Goal: Information Seeking & Learning: Find specific fact

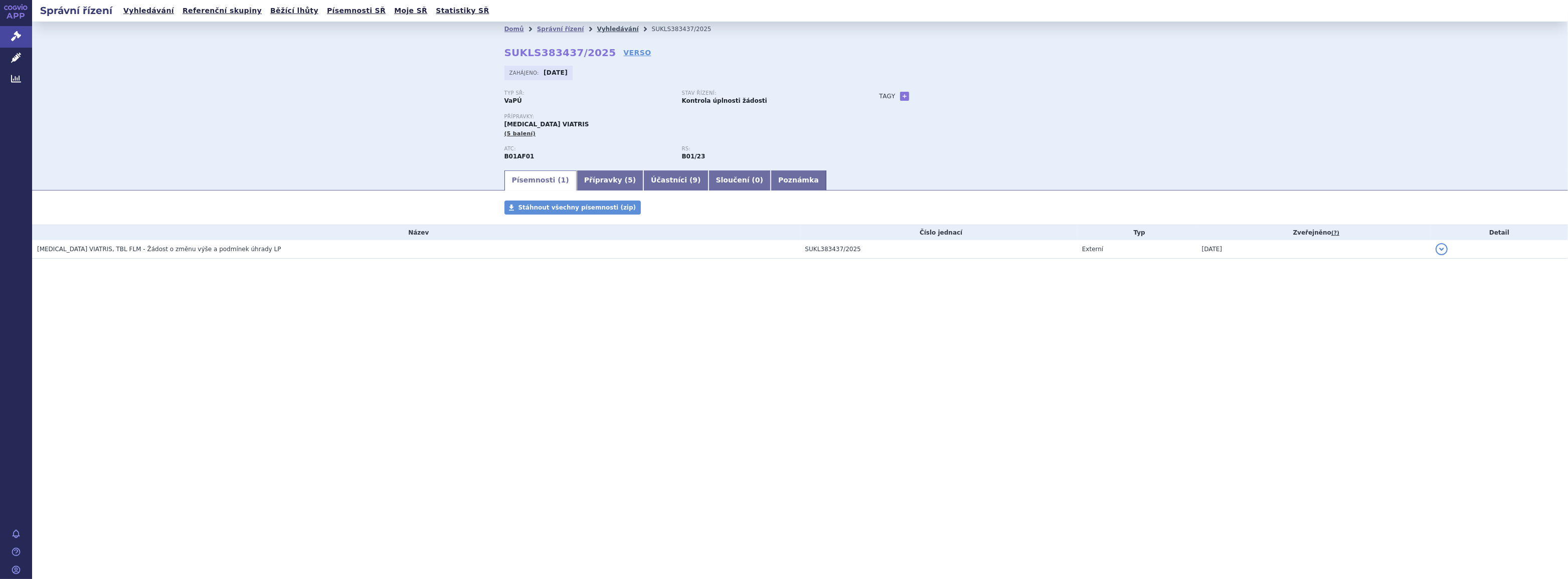
click at [611, 27] on link "Vyhledávání" at bounding box center [617, 29] width 42 height 7
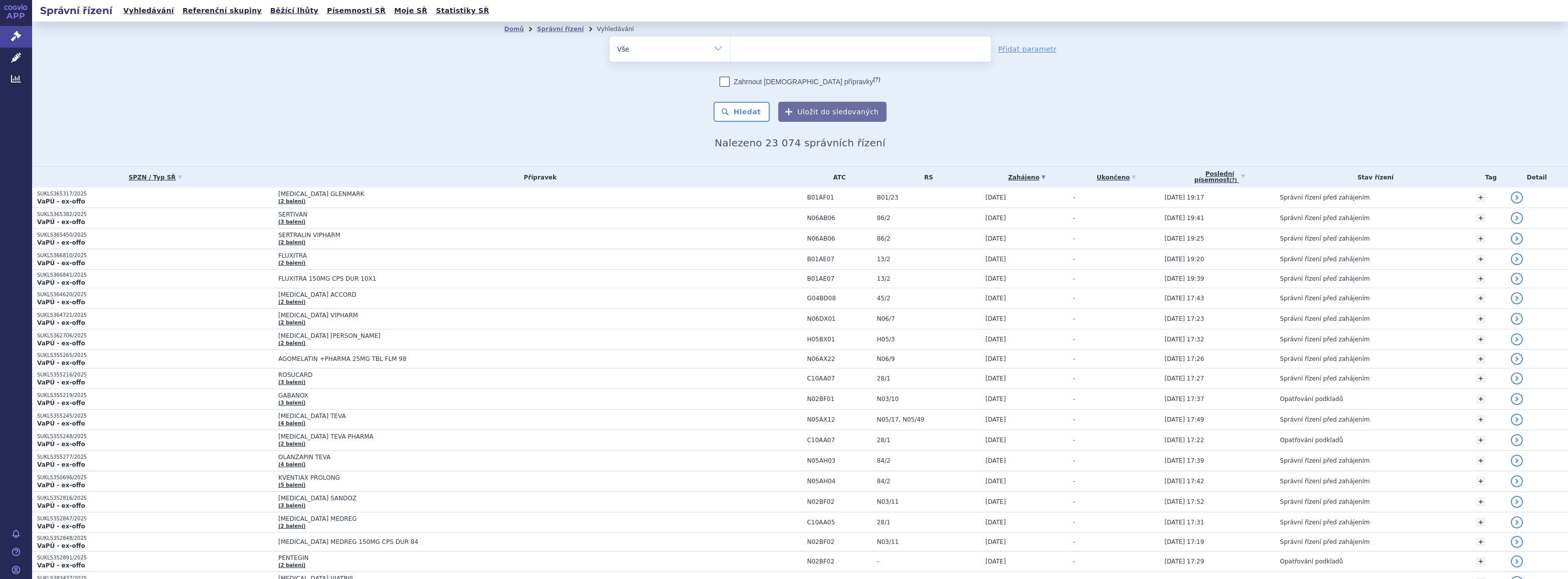
click at [761, 56] on ul at bounding box center [861, 47] width 260 height 21
click at [731, 56] on select at bounding box center [730, 48] width 1 height 25
type input "al"
type input "alo"
type input "aloze"
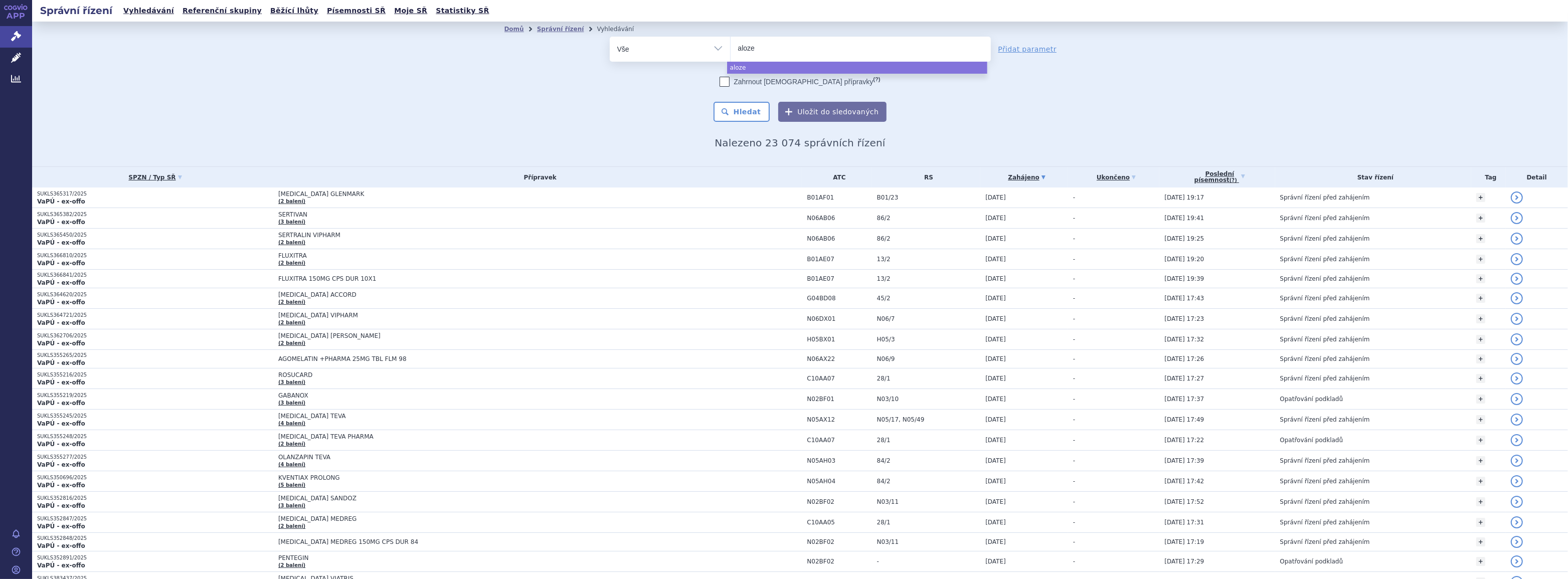
type input "alozex"
select select "alozex"
click at [754, 111] on button "Hledat" at bounding box center [741, 111] width 56 height 20
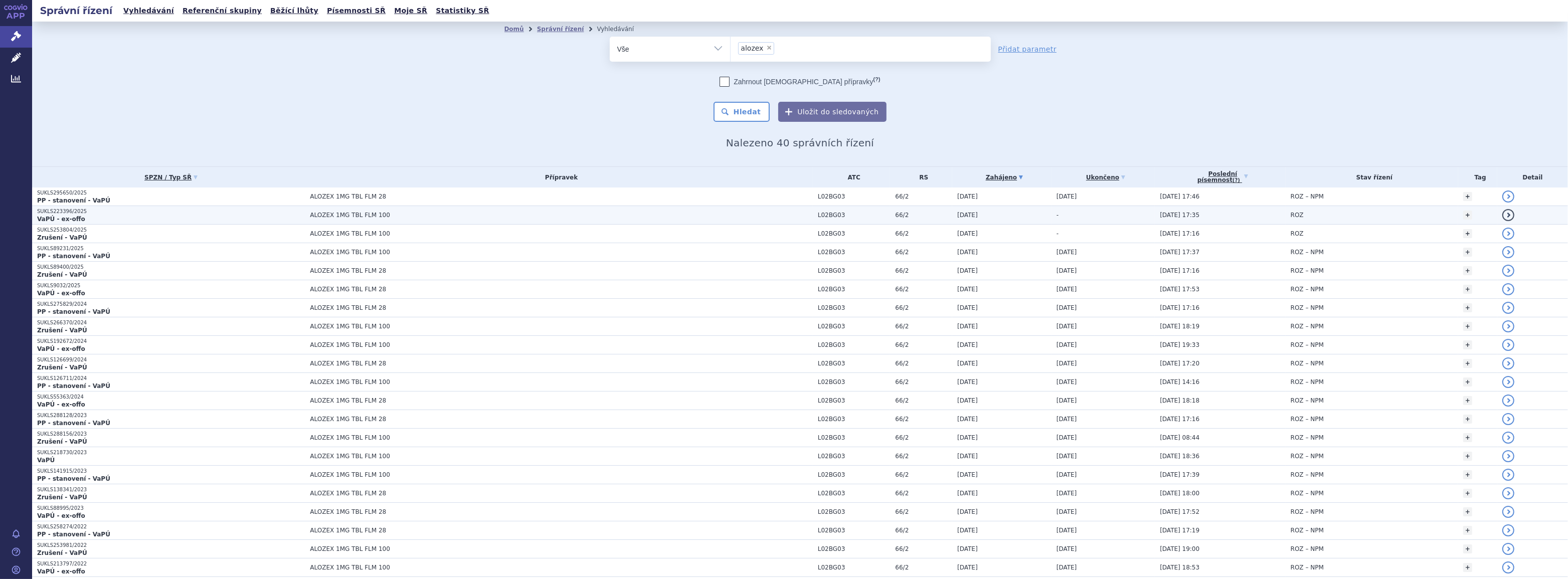
click at [287, 211] on p "SUKLS223396/2025" at bounding box center [171, 211] width 268 height 7
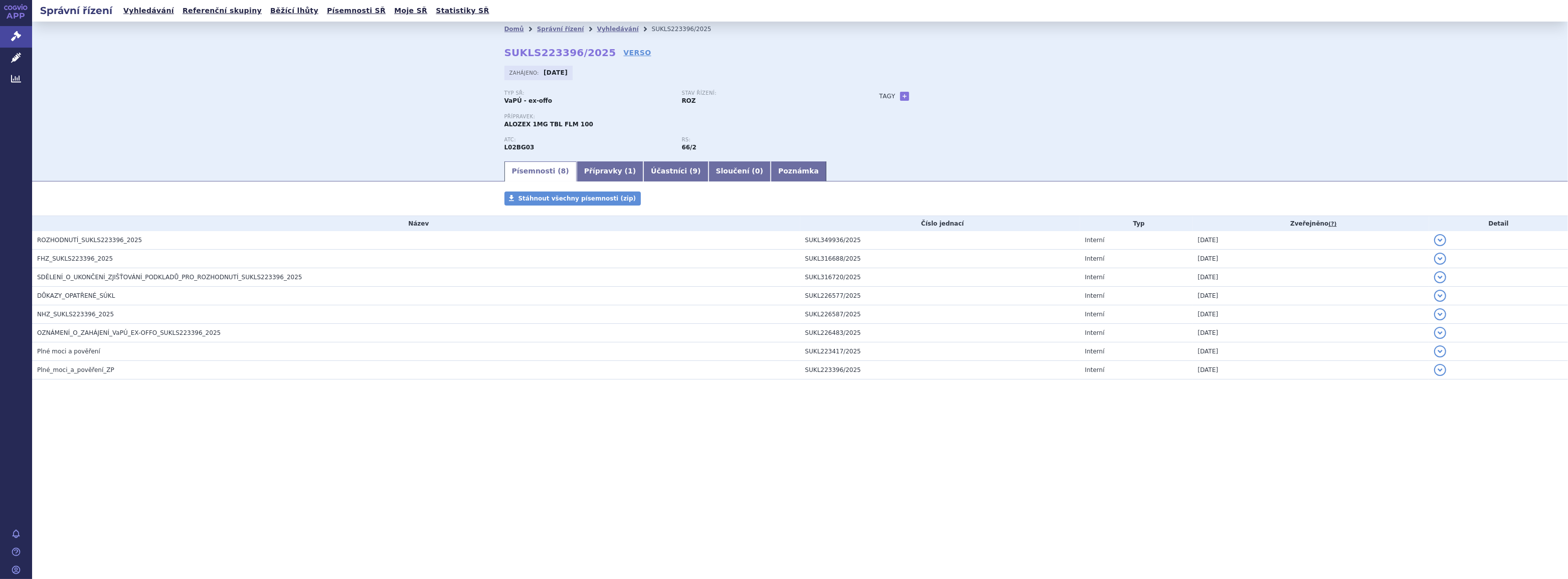
click at [919, 145] on div "Typ SŘ: VaPÚ - ex-offo Stav řízení: ROZ Přípravek: ALOZEX 1MG TBL FLM 100 ATC: …" at bounding box center [800, 125] width 592 height 70
click at [598, 28] on link "Vyhledávání" at bounding box center [617, 29] width 42 height 7
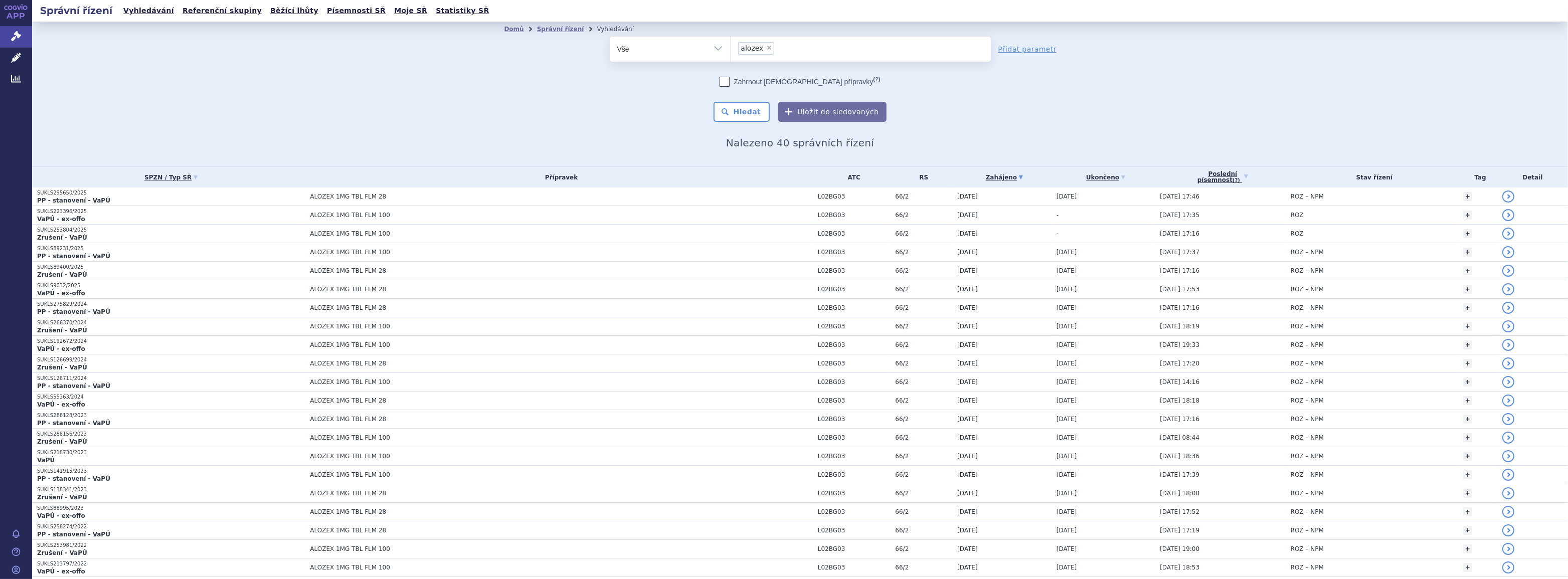
drag, startPoint x: 0, startPoint y: 0, endPoint x: 763, endPoint y: 45, distance: 764.3
click at [766, 45] on span "×" at bounding box center [768, 47] width 6 height 6
click at [731, 45] on select "alozex" at bounding box center [730, 48] width 1 height 25
select select
type input "sit"
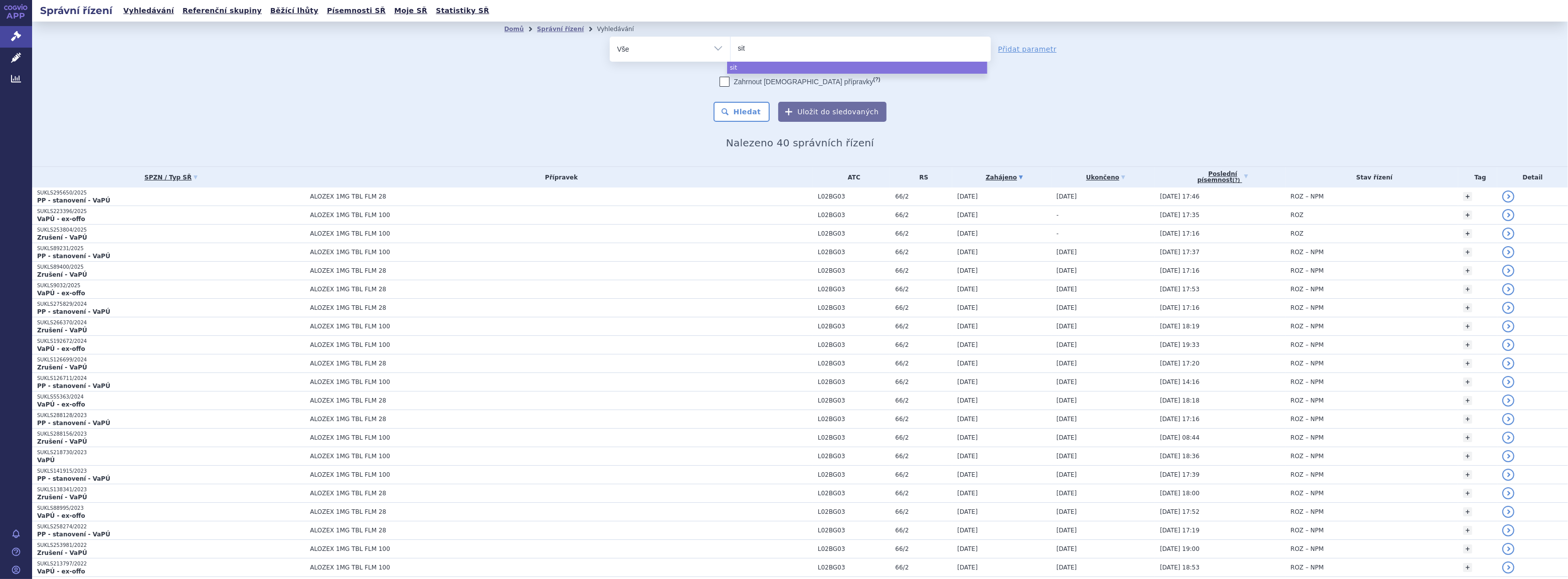
type input "sita"
type input "sitag"
type input "sitagli"
type input "sitaglip"
type input "sitaglipti"
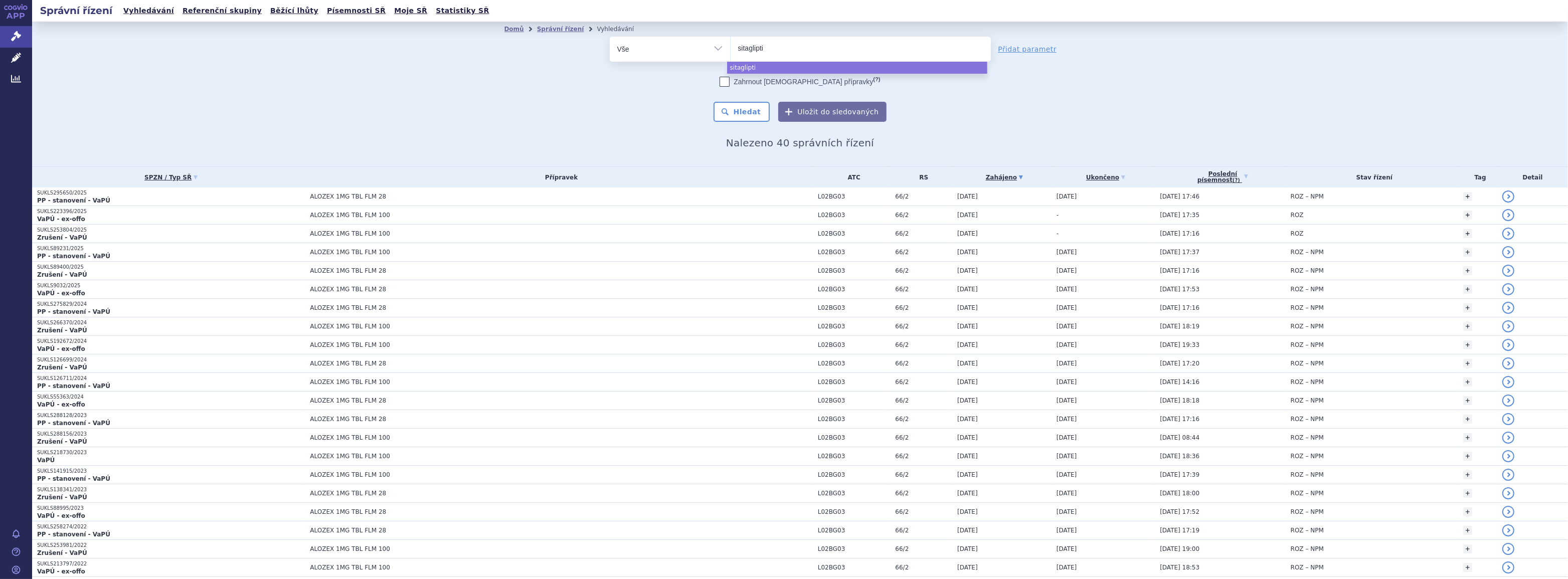
type input "sitagliptin"
type input "sitagliptin g"
type input "sitagliptin gl"
type input "sitagliptin glen"
type input "sitagliptin glenm"
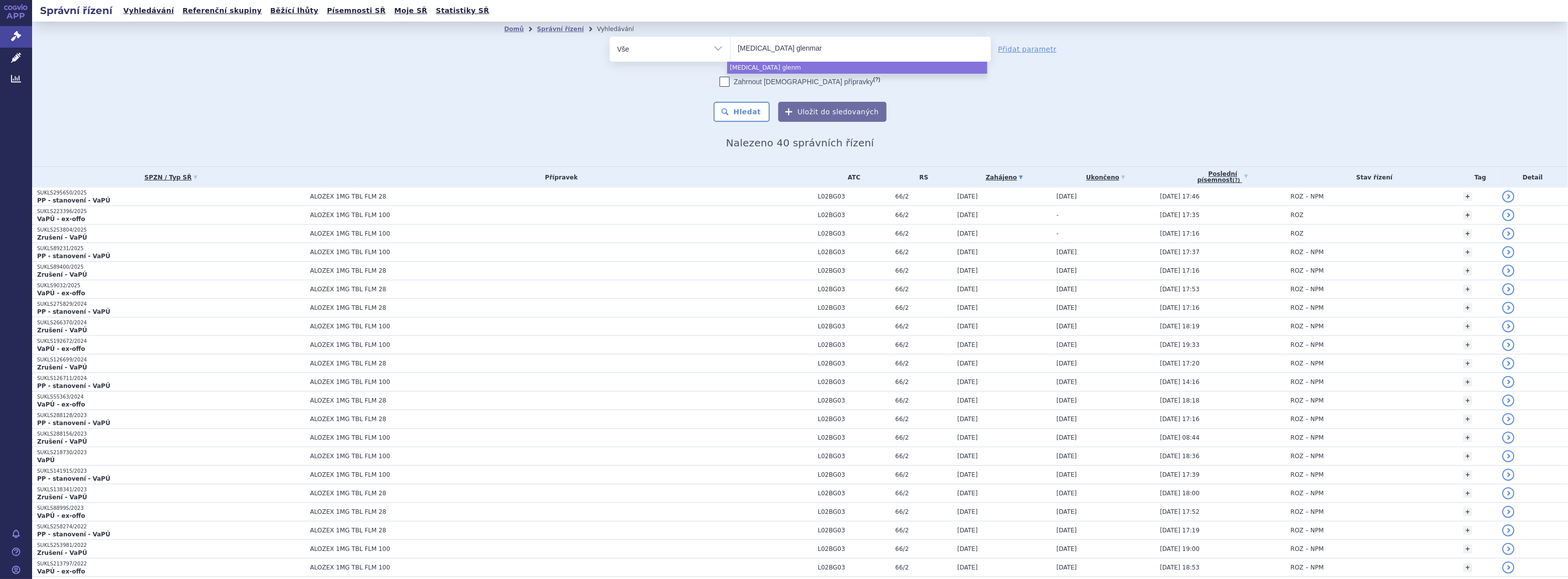
type input "[MEDICAL_DATA] glenmark"
select select "[MEDICAL_DATA] glenmark"
click at [740, 112] on button "Hledat" at bounding box center [741, 111] width 56 height 20
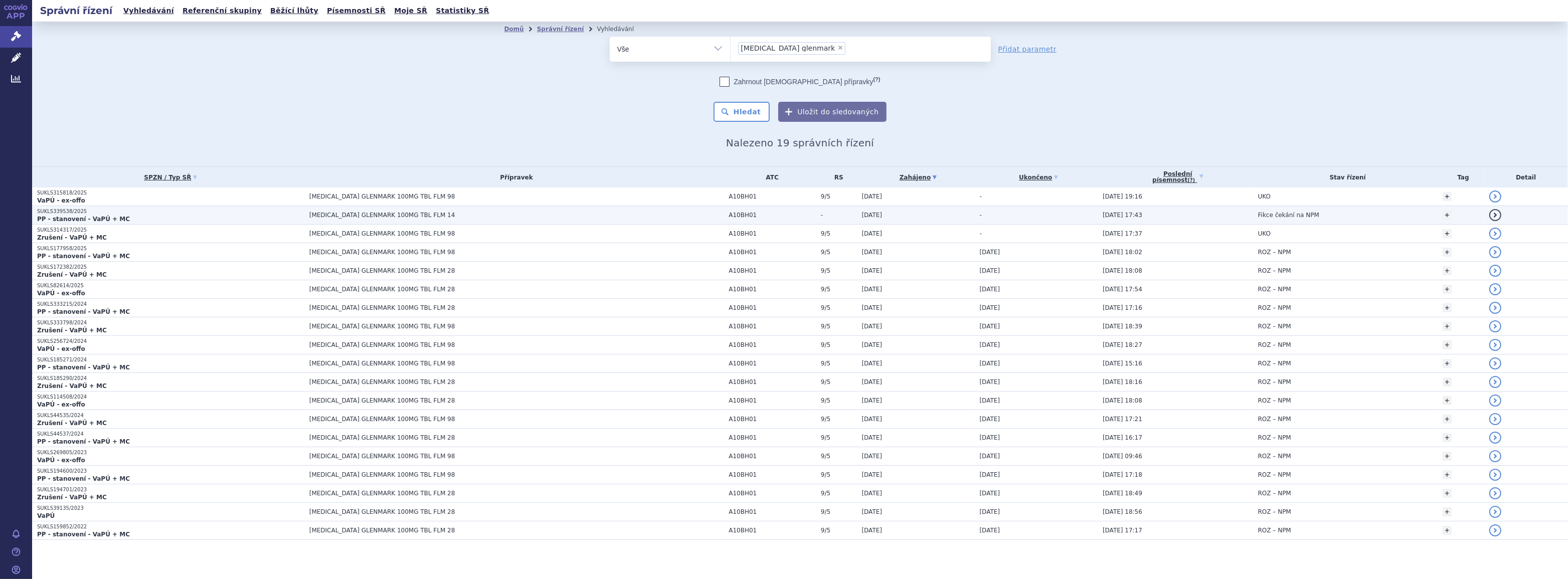
click at [437, 211] on td "SITAGLIPTIN GLENMARK 100MG TBL FLM 14" at bounding box center [513, 215] width 419 height 19
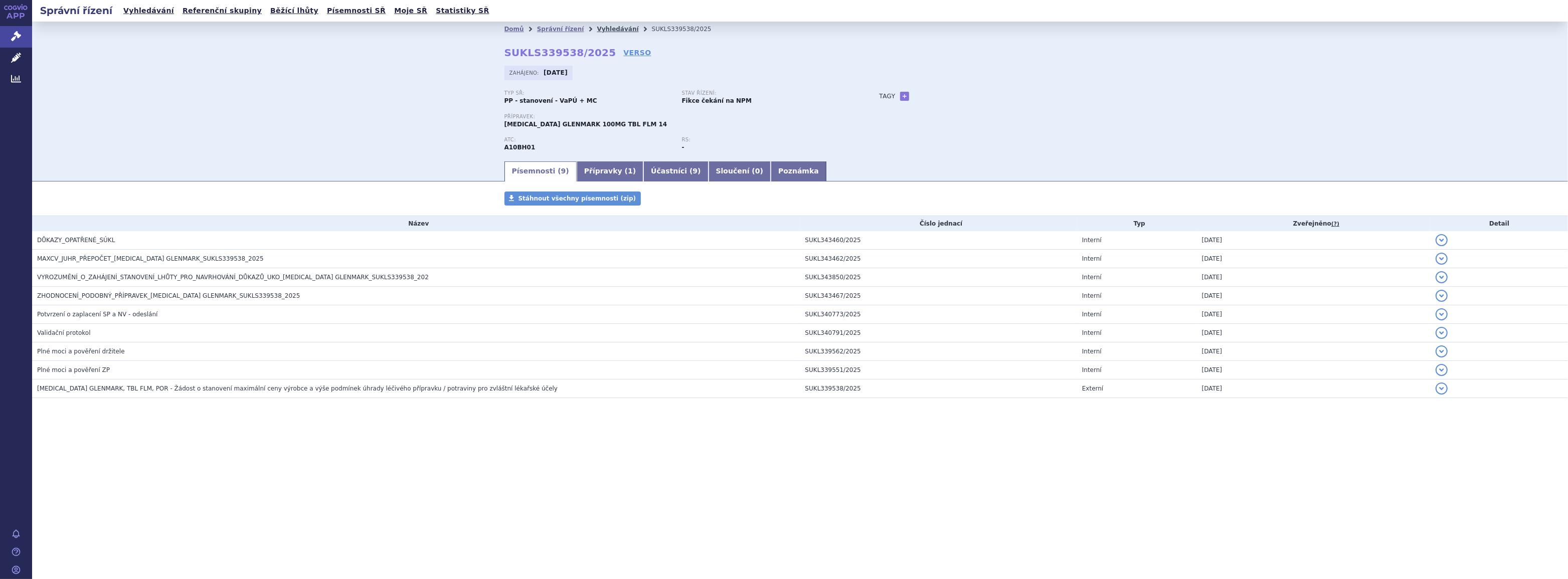
click at [597, 29] on link "Vyhledávání" at bounding box center [617, 29] width 42 height 7
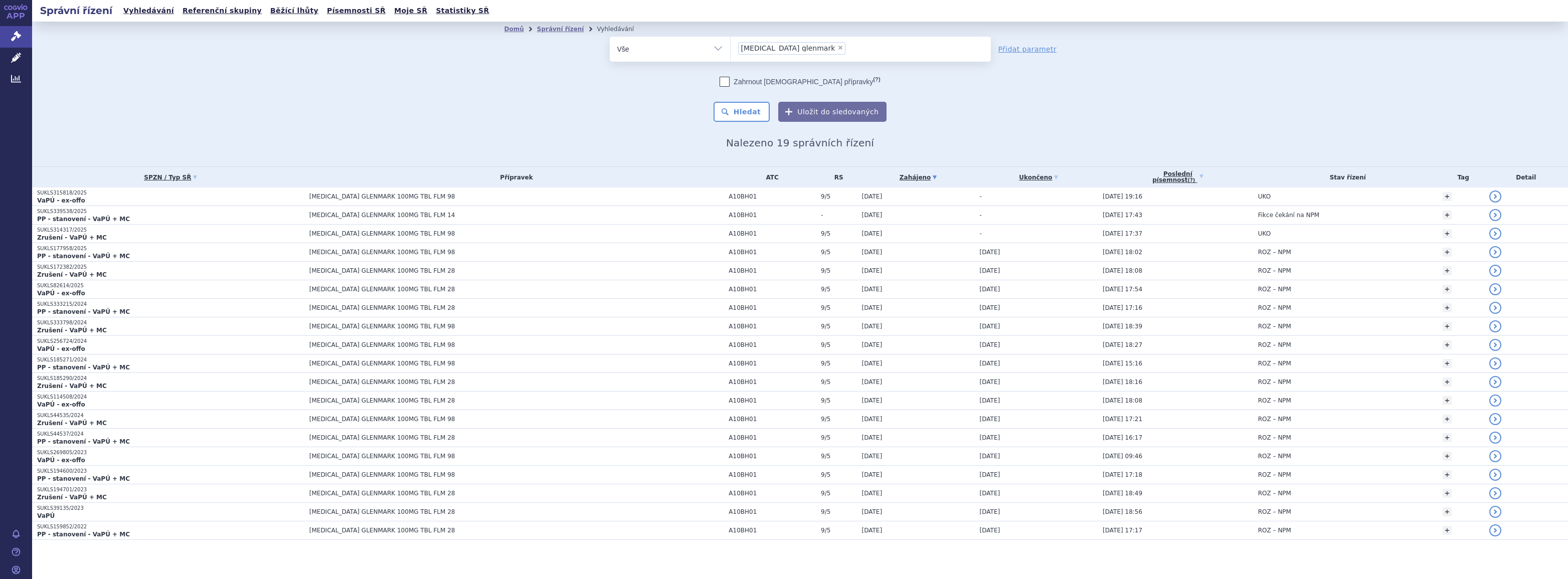
click at [837, 46] on span "×" at bounding box center [840, 47] width 6 height 6
click at [731, 46] on select "sitagliptin glenmark" at bounding box center [730, 48] width 1 height 25
select select
type input "ri"
type input "riv"
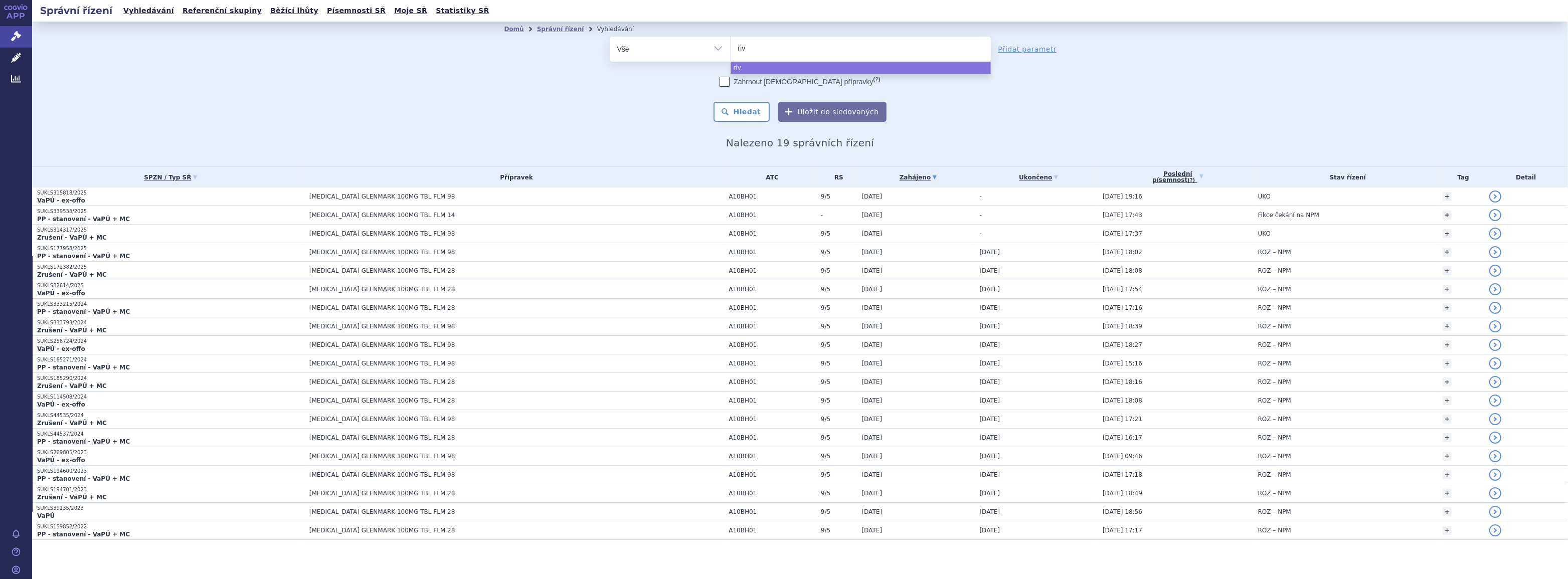
type input "riva"
type input "rivar"
type input "rivarox"
type input "rivaroxa"
type input "rivaroxab"
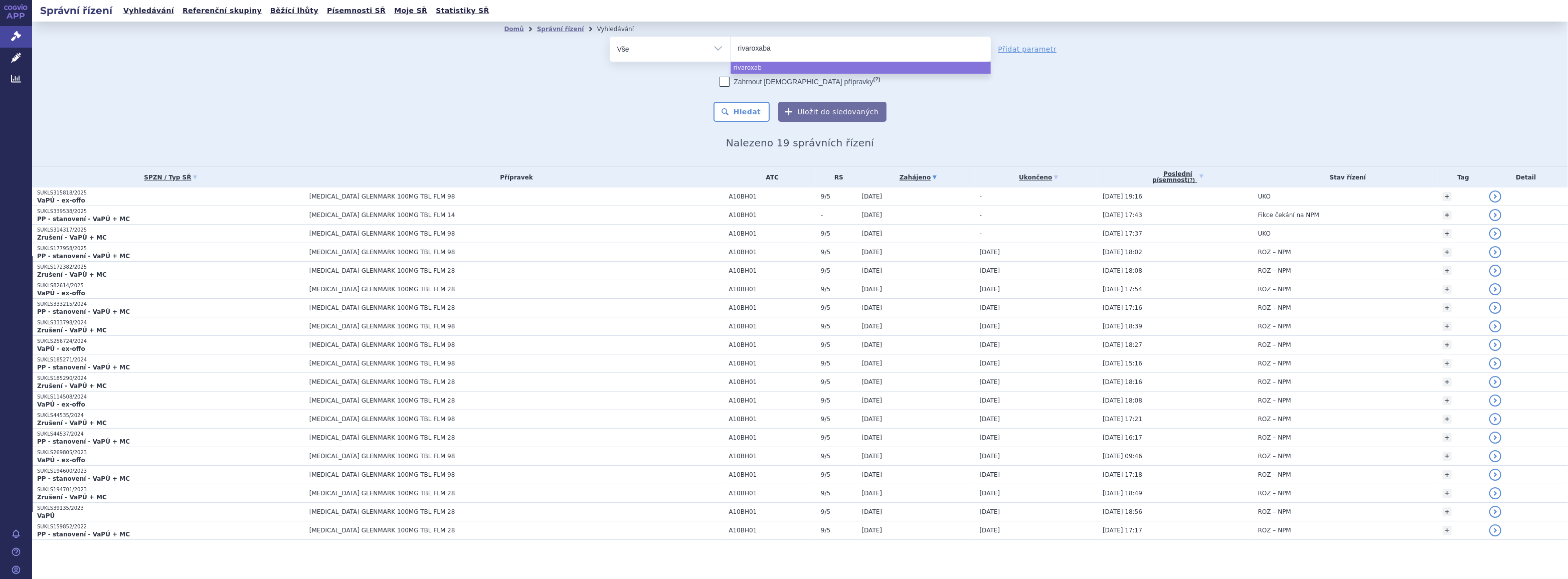
type input "rivaroxaban"
select select "rivaroxaban"
click at [748, 113] on button "Hledat" at bounding box center [741, 111] width 56 height 20
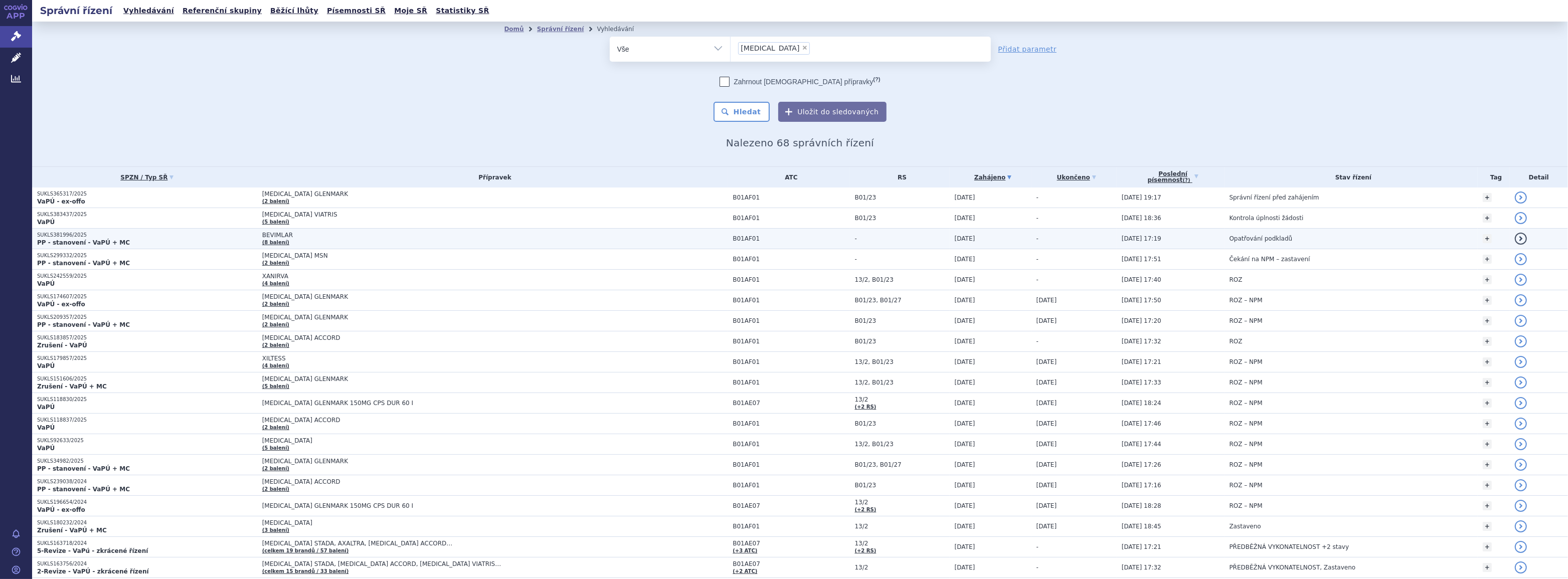
click at [133, 236] on p "SUKLS381996/2025" at bounding box center [147, 235] width 220 height 7
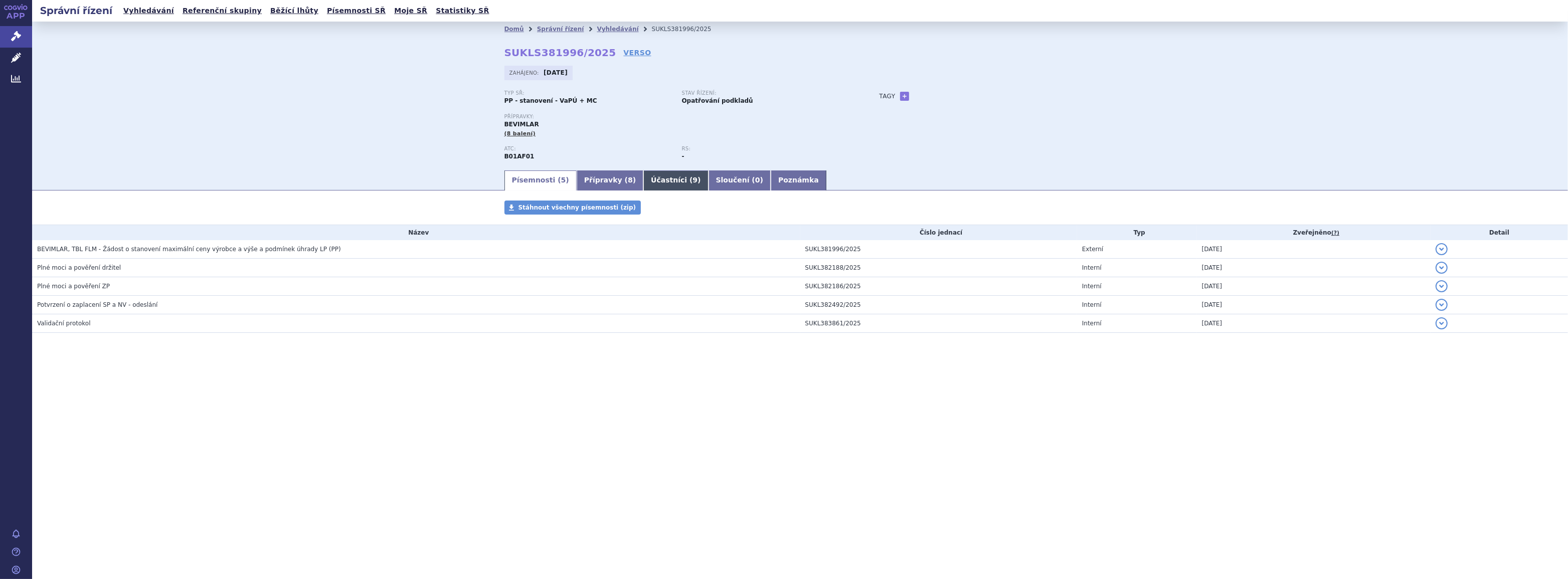
click at [653, 181] on link "Účastníci ( 9 )" at bounding box center [675, 180] width 65 height 20
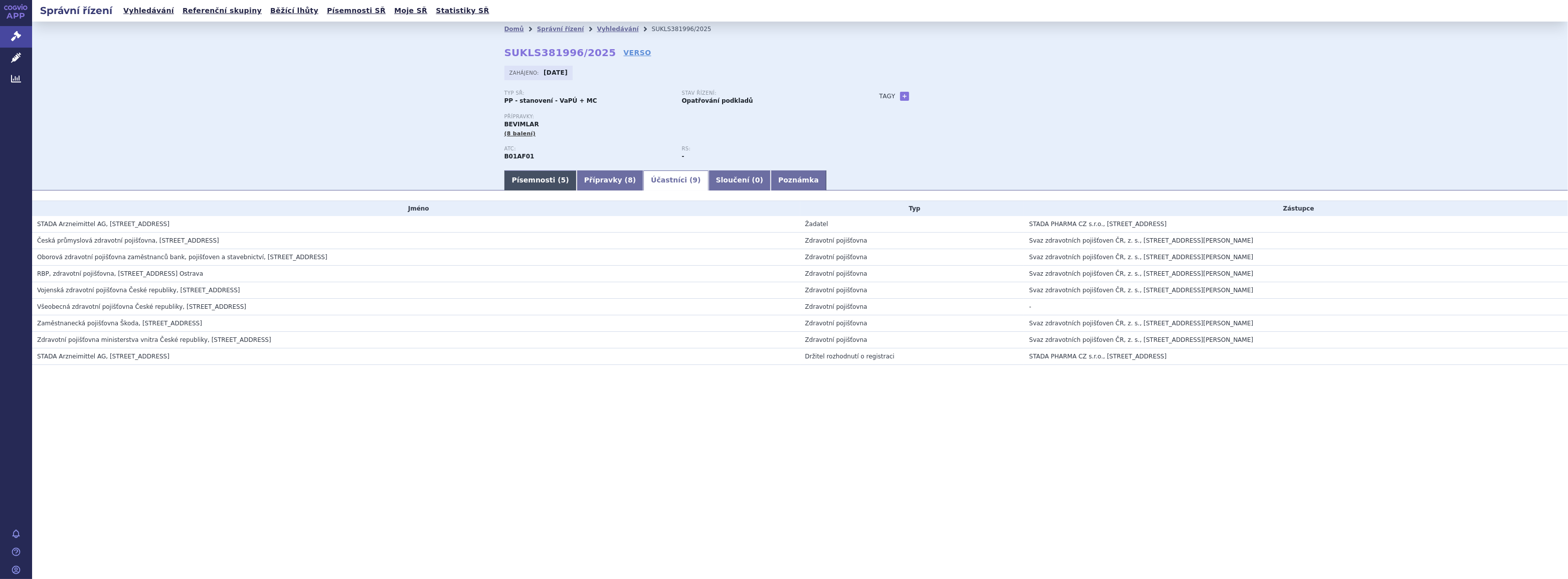
click at [518, 178] on link "Písemnosti ( 5 )" at bounding box center [540, 180] width 72 height 20
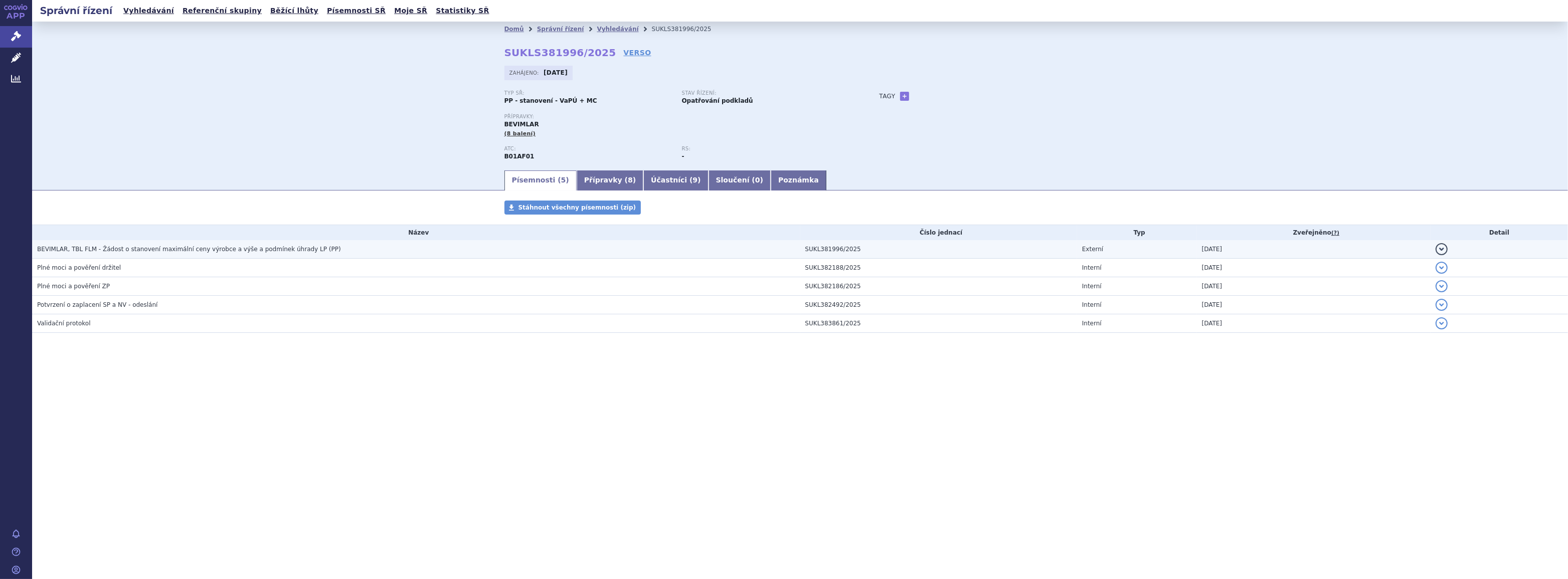
click at [124, 247] on span "BEVIMLAR, TBL FLM - Žádost o stanovení maximální ceny výrobce a výše a podmínek…" at bounding box center [189, 249] width 304 height 7
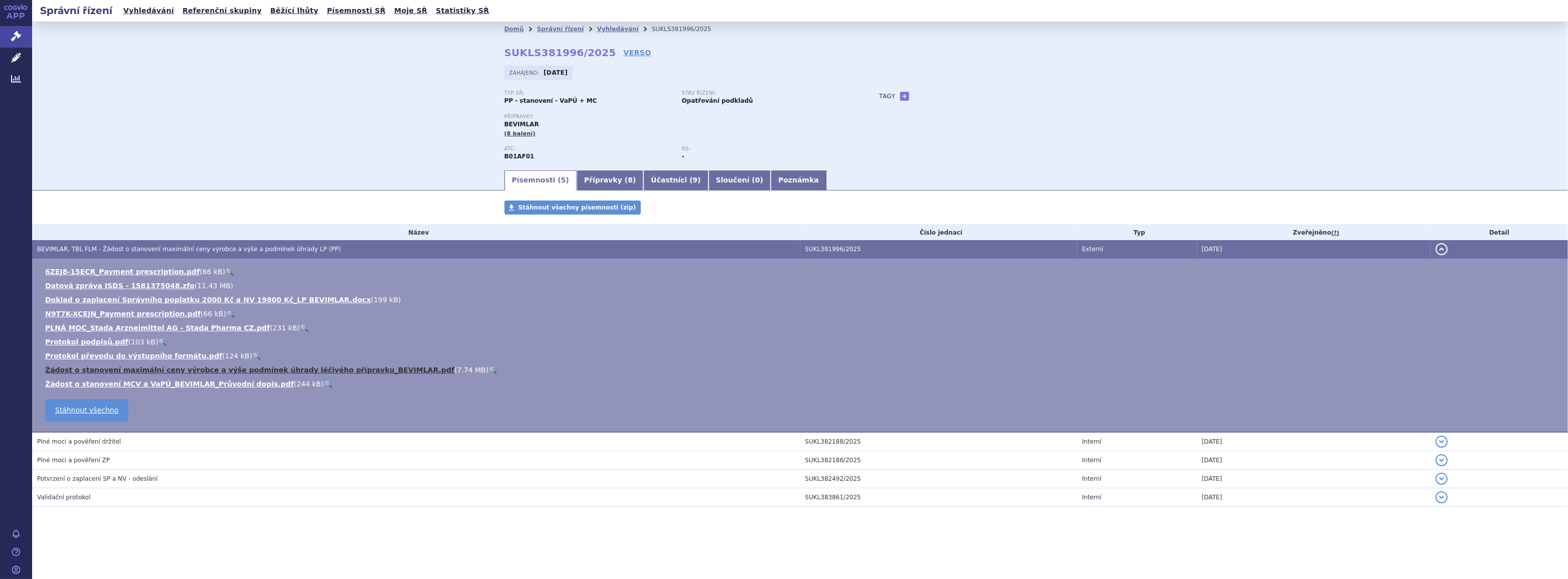
click at [103, 370] on link "Žádost o stanovení maximální ceny výrobce a výše podmínek úhrady léčivého přípr…" at bounding box center [249, 370] width 409 height 8
click at [586, 180] on link "Přípravky ( 8 )" at bounding box center [610, 180] width 67 height 20
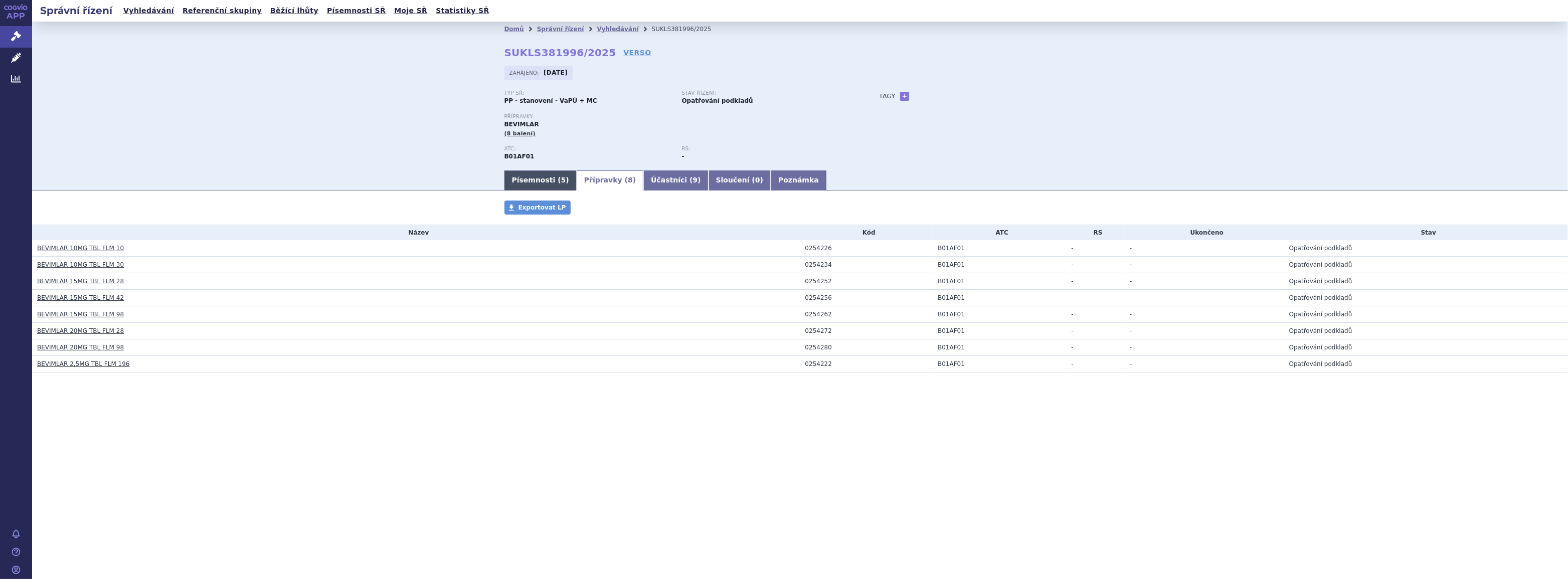
click at [530, 177] on link "Písemnosti ( 5 )" at bounding box center [540, 180] width 72 height 20
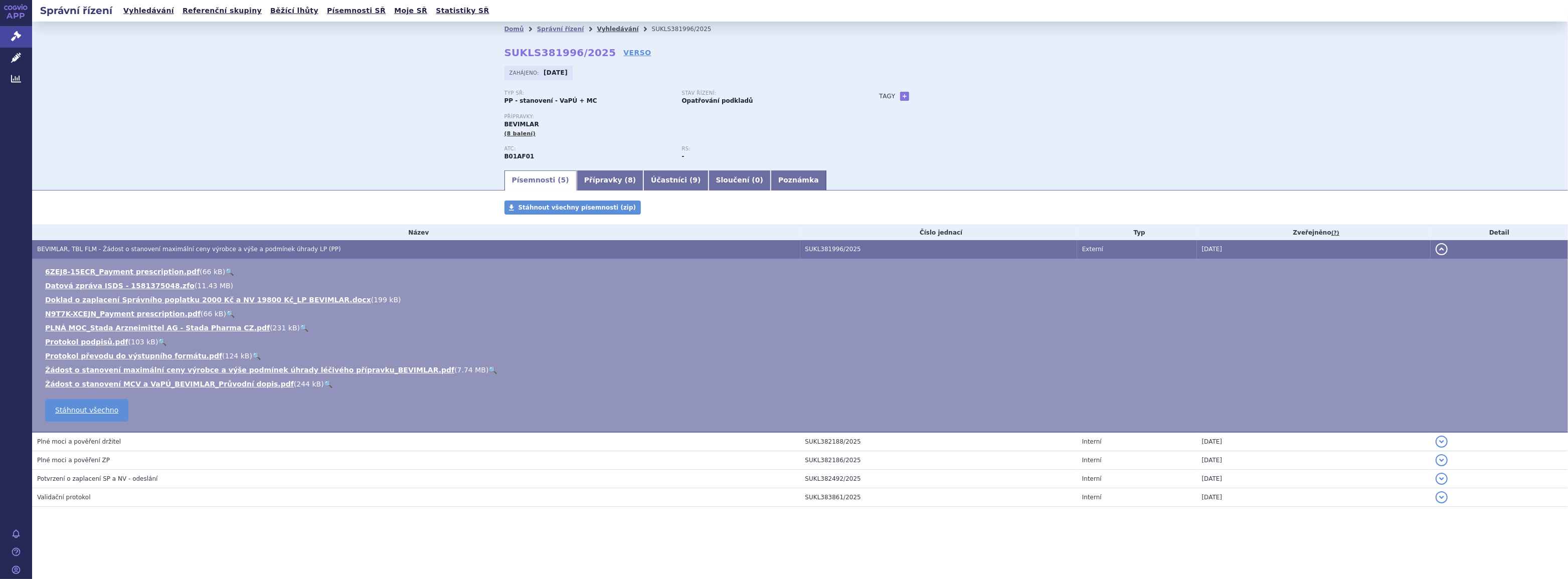
click at [599, 28] on link "Vyhledávání" at bounding box center [617, 29] width 42 height 7
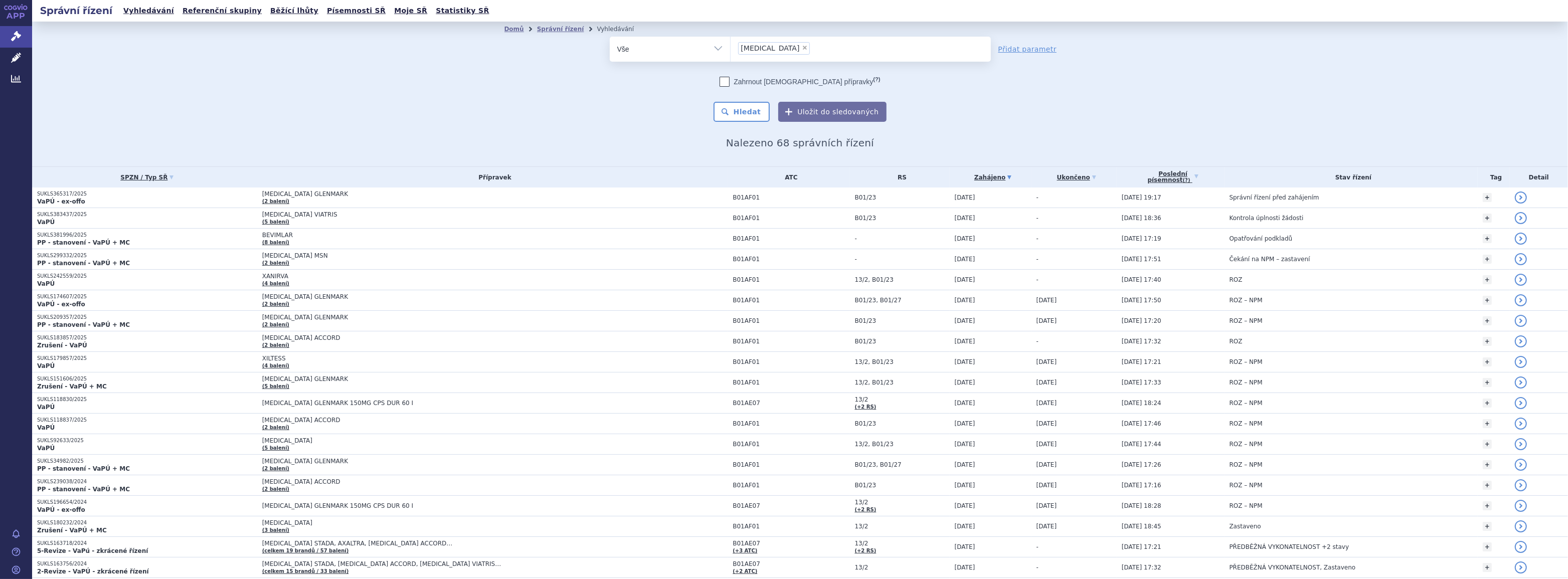
click at [802, 47] on span "×" at bounding box center [804, 47] width 6 height 6
click at [731, 47] on select "rivaroxaban" at bounding box center [730, 48] width 1 height 25
select select
type input "ola"
type input "olan"
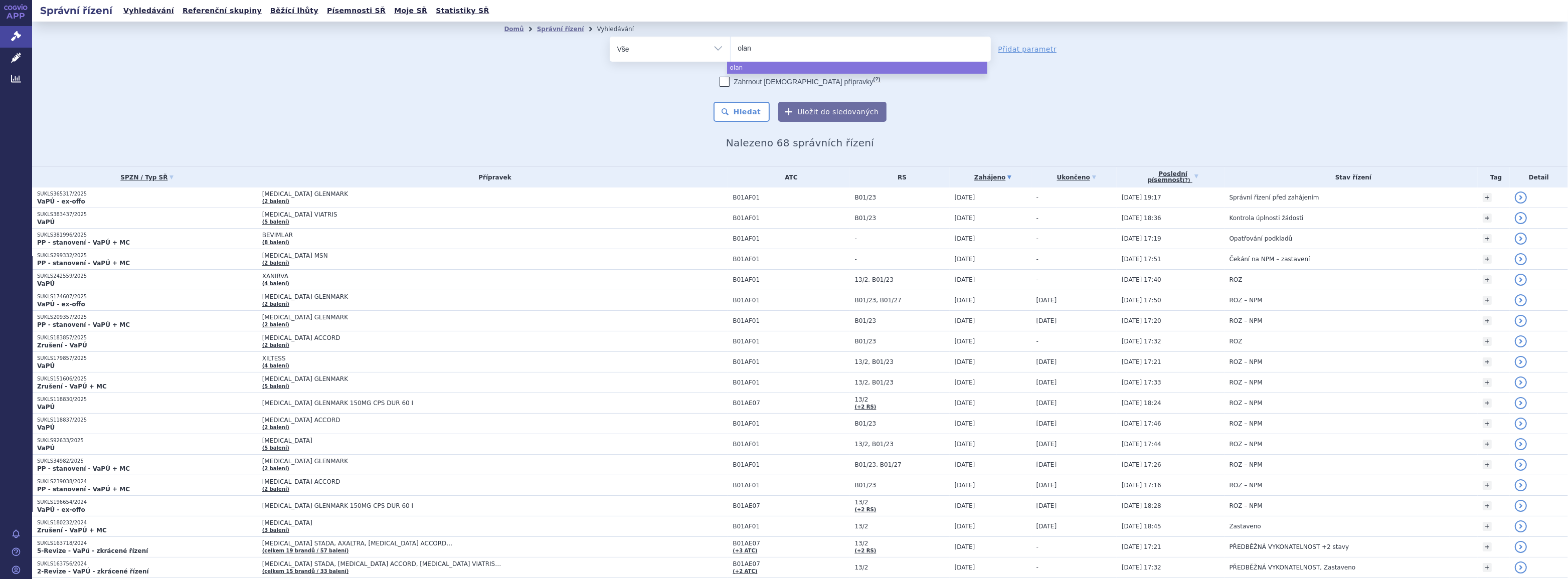
type input "olanz"
type input "olanzap"
type input "olanzapi"
type input "olanzapin"
select select "olanzapin"
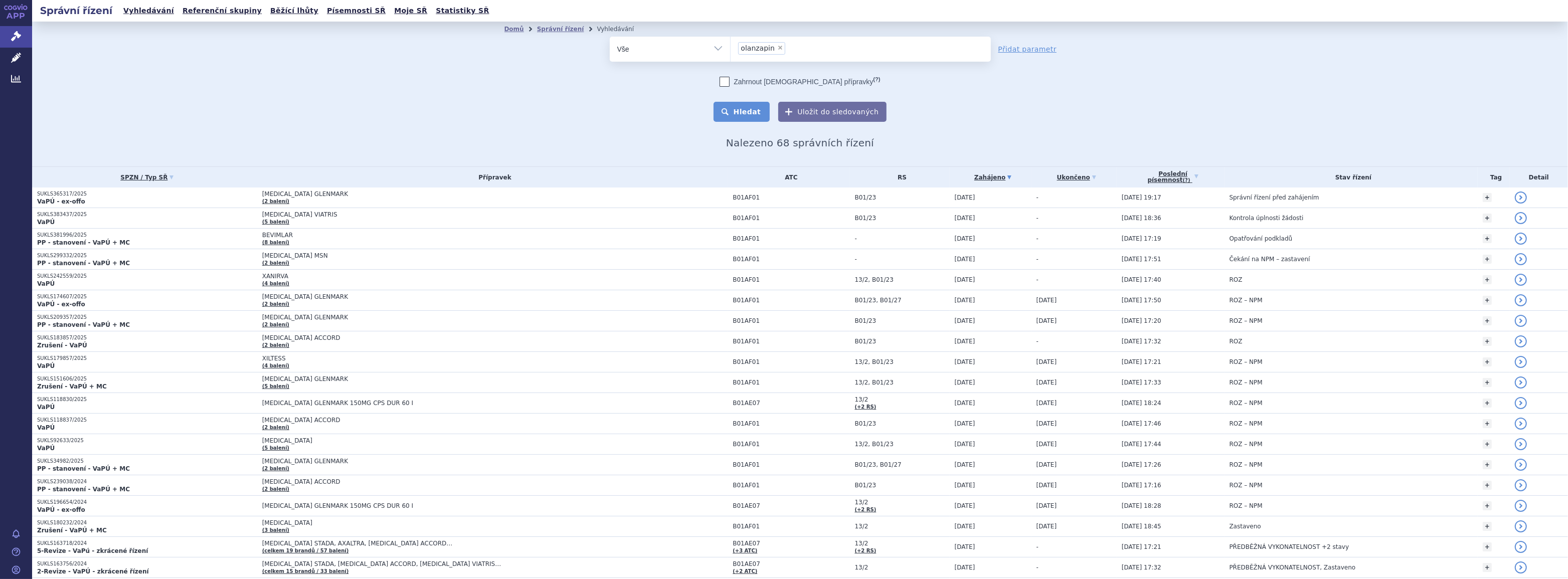
click at [736, 112] on button "Hledat" at bounding box center [741, 111] width 56 height 20
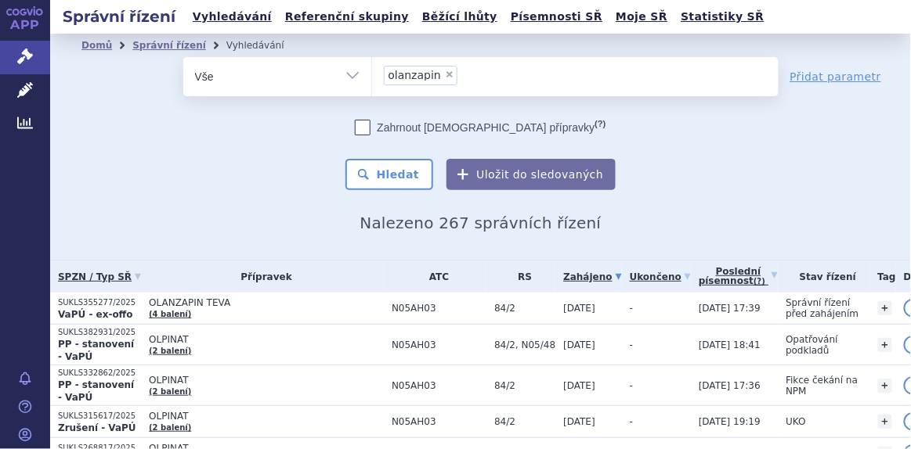
click at [445, 73] on span "×" at bounding box center [449, 74] width 9 height 9
click at [372, 73] on select "olanzapin" at bounding box center [371, 75] width 1 height 39
select select
type input "an"
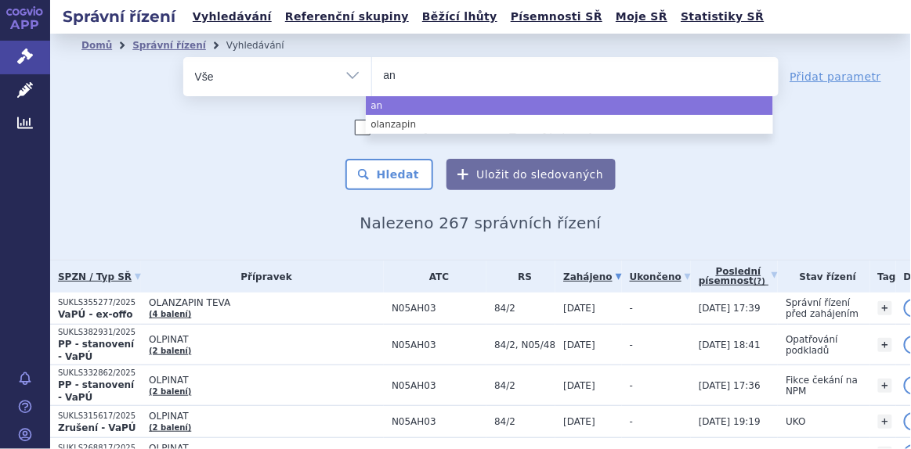
type input "ana"
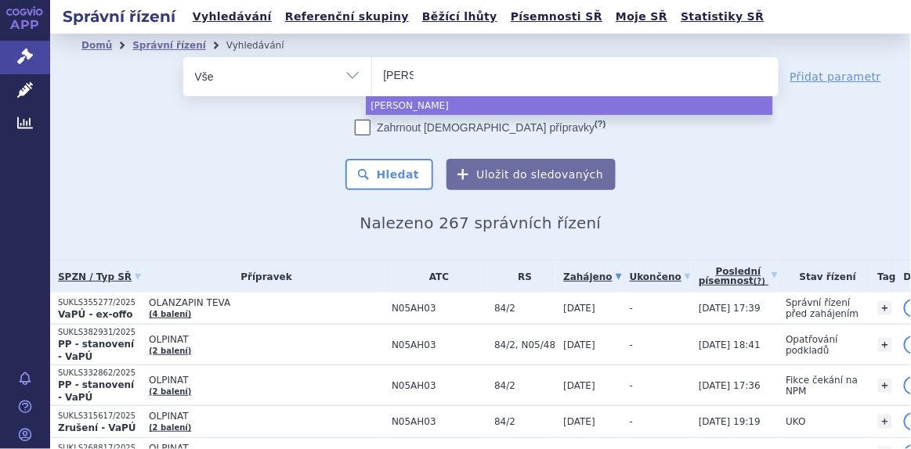
type input "anas"
type input "anast"
type input "anastr"
type input "anastro"
type input "anastrozo"
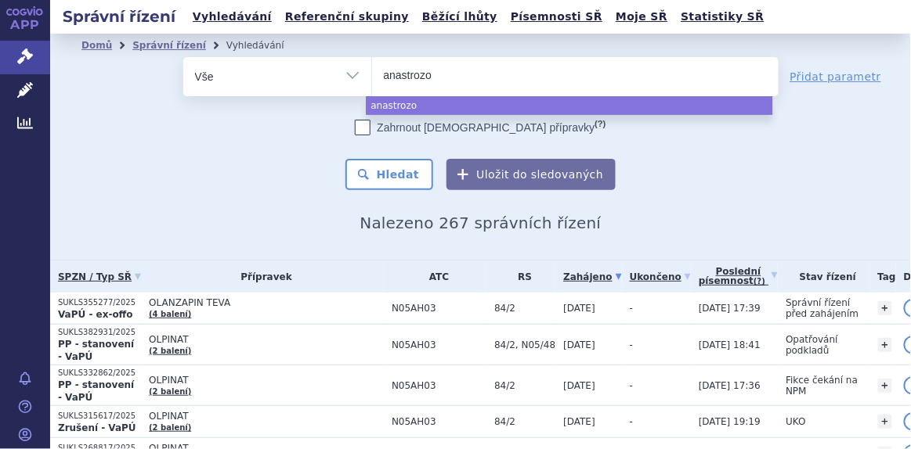
type input "anastrozol"
select select "anastrozol"
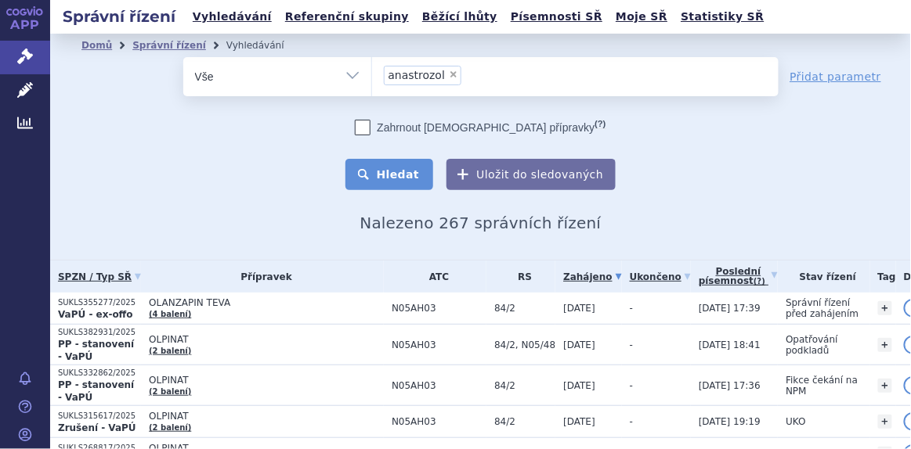
click at [397, 188] on button "Hledat" at bounding box center [389, 174] width 88 height 31
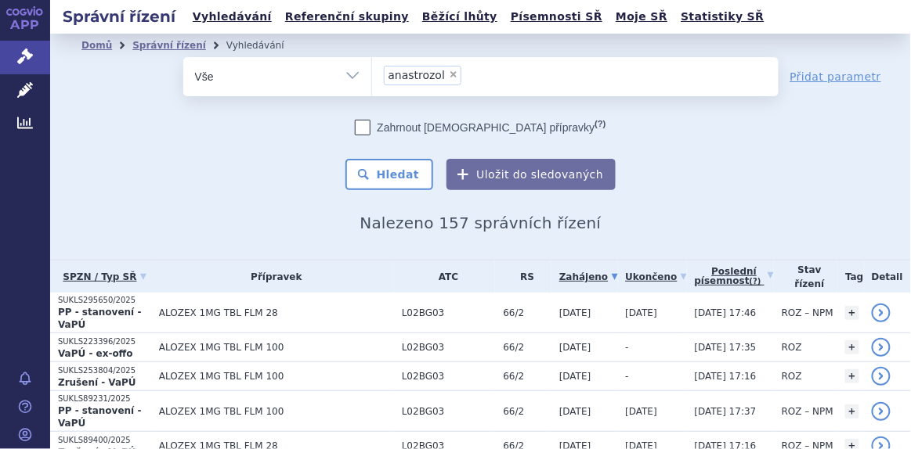
click at [449, 75] on span "×" at bounding box center [453, 74] width 9 height 9
click at [372, 75] on select "anastrozol" at bounding box center [371, 75] width 1 height 39
select select
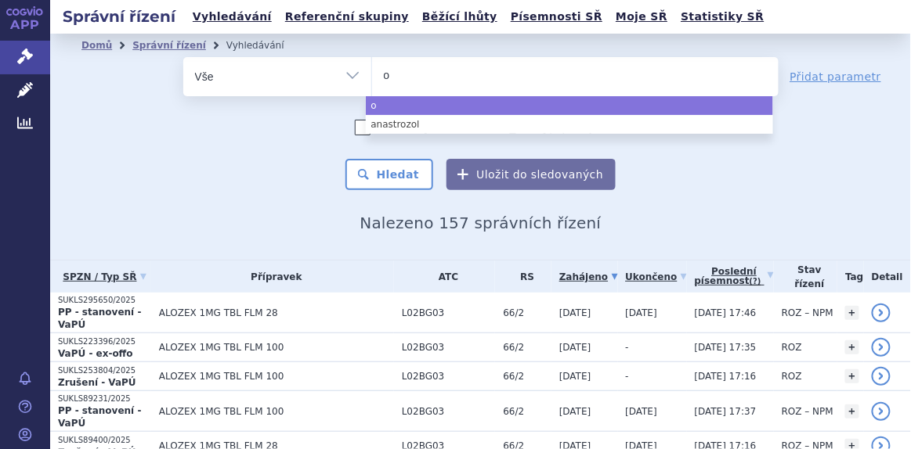
type input "ol"
type input "ola"
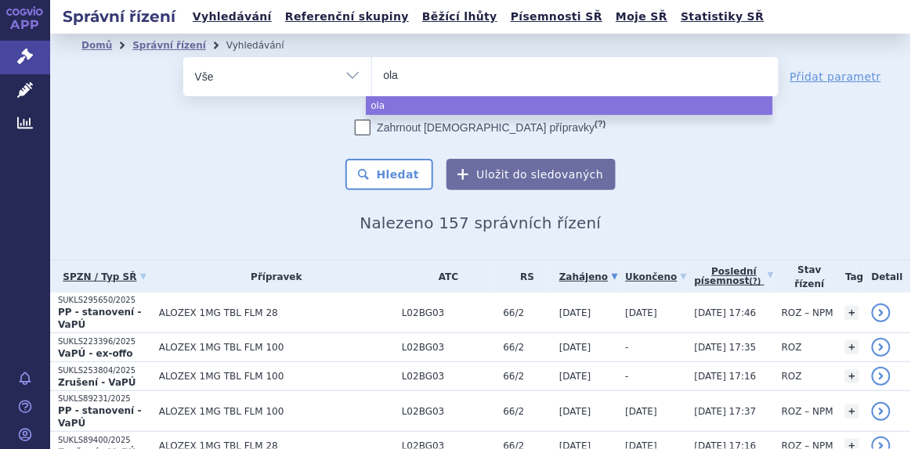
type input "olan"
type input "olanza"
type input "olanzap"
type input "olanzapi"
type input "olanzapin"
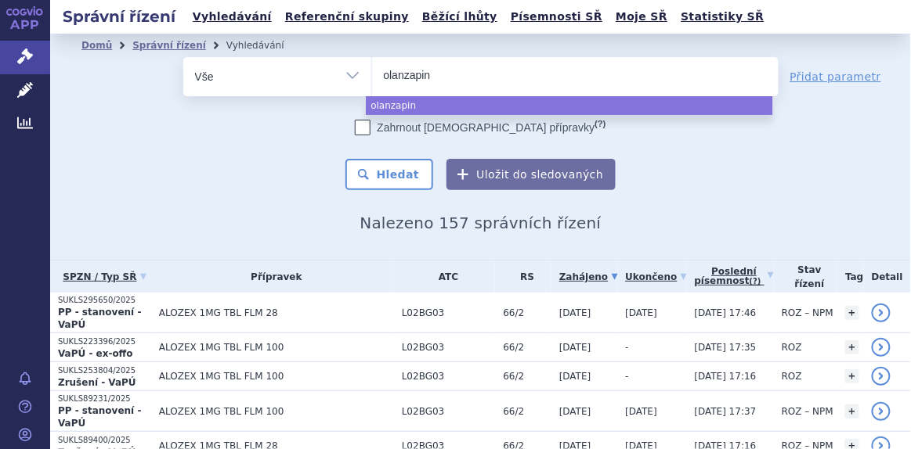
select select "olanzapin"
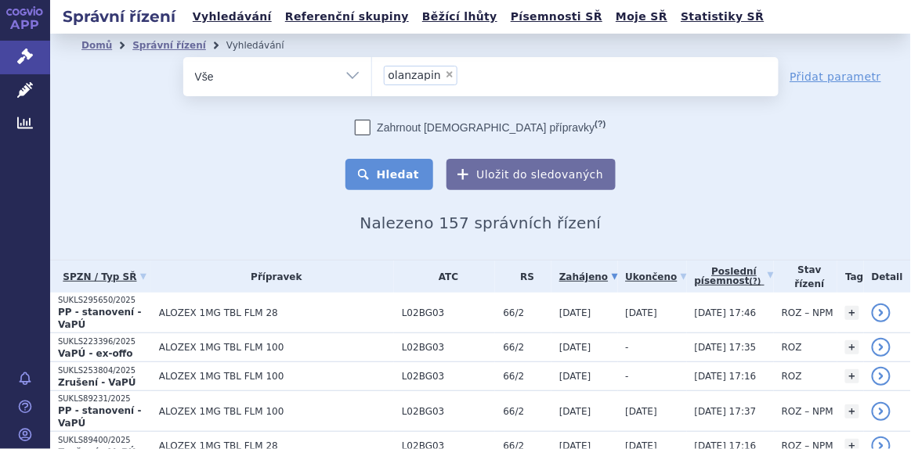
click at [397, 185] on button "Hledat" at bounding box center [389, 174] width 88 height 31
